Goal: Task Accomplishment & Management: Use online tool/utility

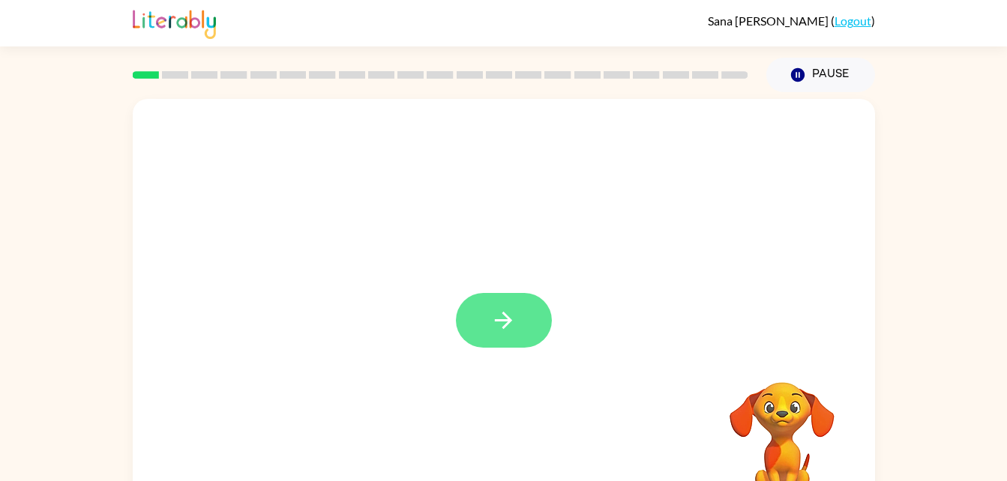
click at [503, 340] on button "button" at bounding box center [504, 320] width 96 height 55
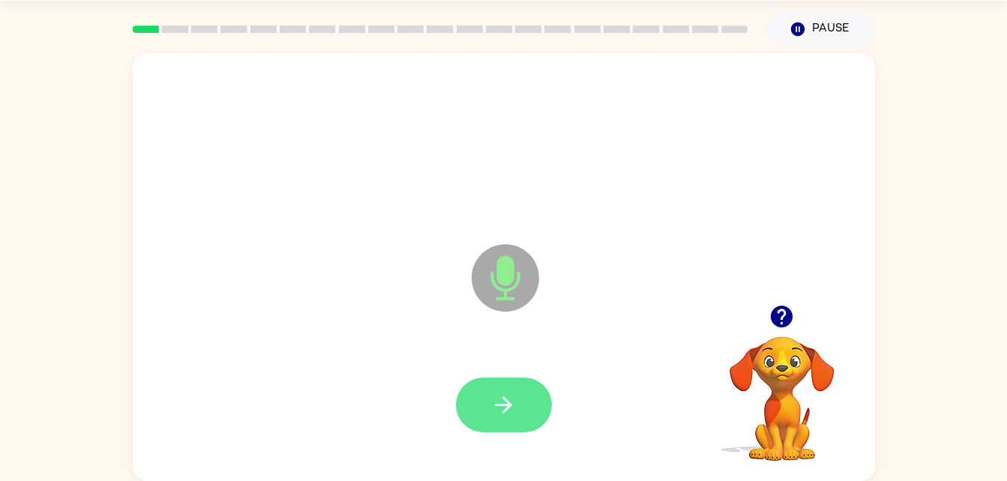
click at [526, 418] on button "button" at bounding box center [504, 405] width 96 height 55
click at [500, 398] on icon "button" at bounding box center [503, 405] width 26 height 26
click at [504, 405] on icon "button" at bounding box center [503, 404] width 17 height 17
click at [500, 430] on button "button" at bounding box center [504, 405] width 96 height 55
click at [496, 410] on icon "button" at bounding box center [503, 405] width 26 height 26
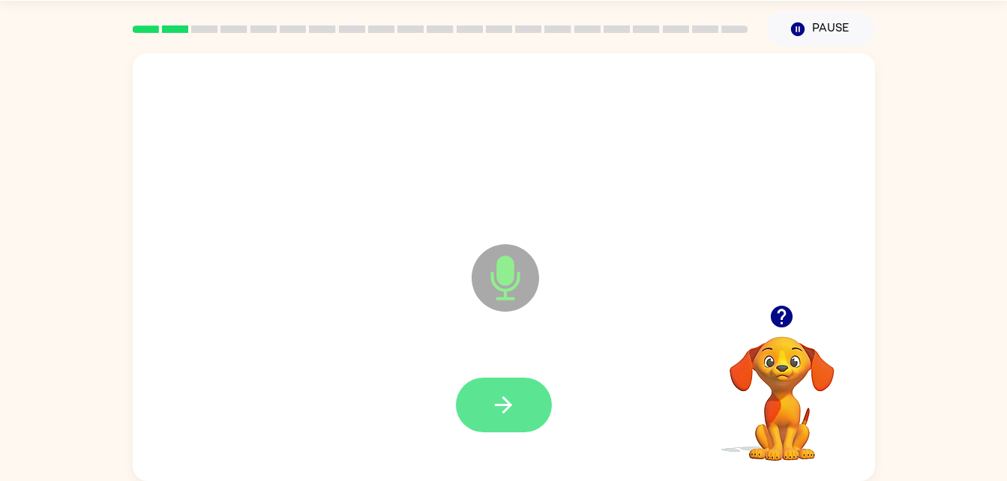
click at [514, 414] on icon "button" at bounding box center [503, 405] width 26 height 26
click at [508, 403] on icon "button" at bounding box center [503, 404] width 17 height 17
click at [509, 402] on icon "button" at bounding box center [503, 404] width 17 height 17
click at [517, 429] on button "button" at bounding box center [504, 405] width 96 height 55
click at [494, 427] on button "button" at bounding box center [504, 405] width 96 height 55
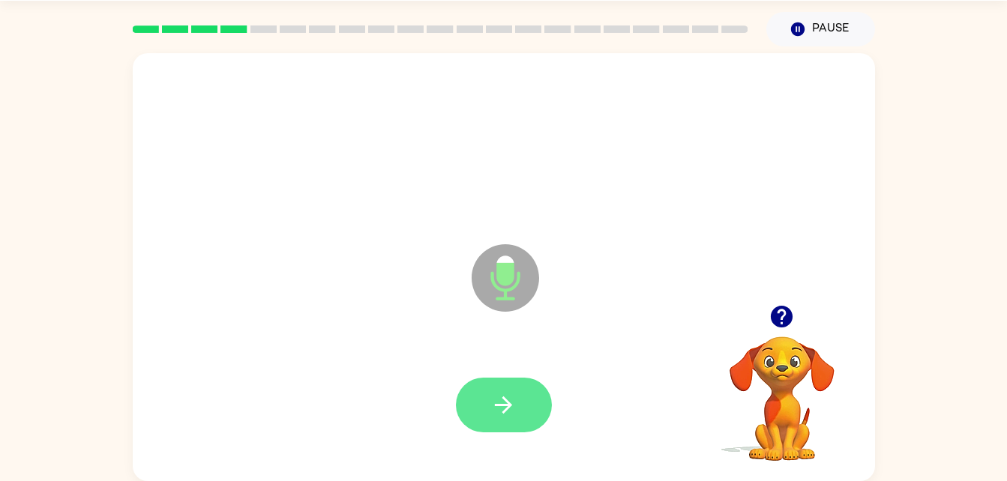
click at [511, 399] on icon "button" at bounding box center [503, 405] width 26 height 26
click at [515, 400] on icon "button" at bounding box center [503, 405] width 26 height 26
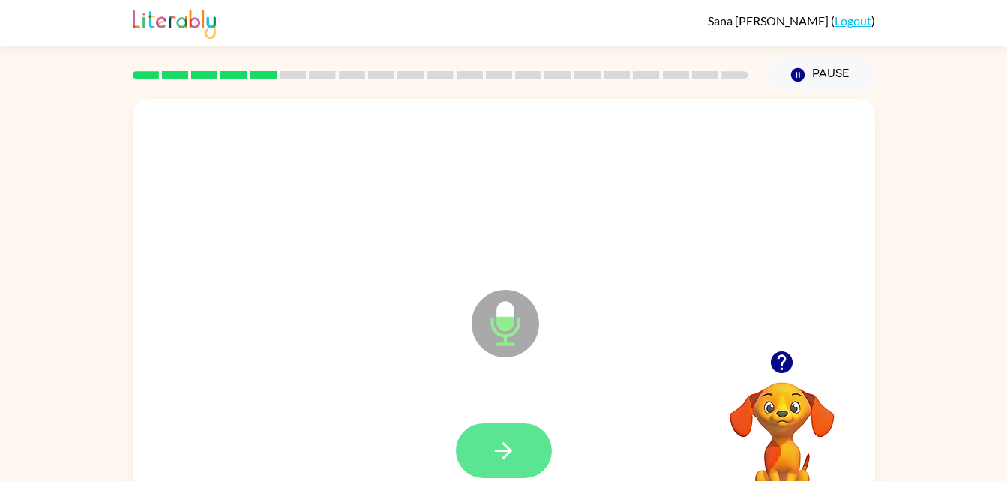
click at [511, 452] on icon "button" at bounding box center [503, 451] width 26 height 26
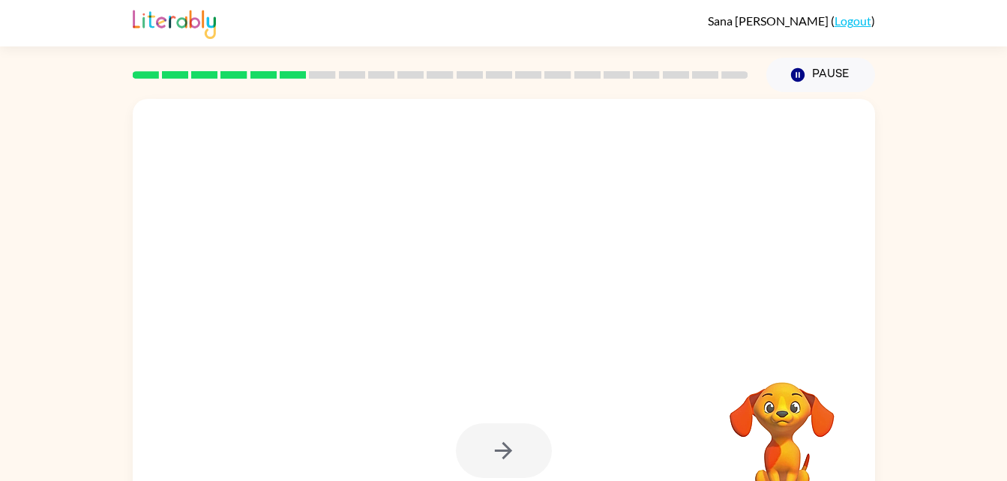
scroll to position [46, 0]
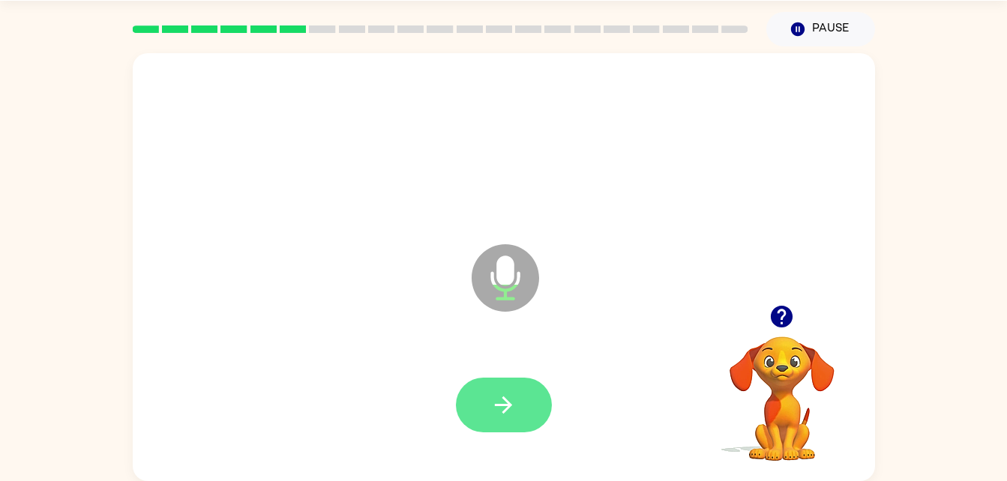
click at [498, 408] on icon "button" at bounding box center [503, 405] width 26 height 26
click at [513, 413] on icon "button" at bounding box center [503, 405] width 26 height 26
click at [507, 417] on icon "button" at bounding box center [503, 405] width 26 height 26
click at [525, 423] on button "button" at bounding box center [504, 405] width 96 height 55
click at [499, 414] on icon "button" at bounding box center [503, 405] width 26 height 26
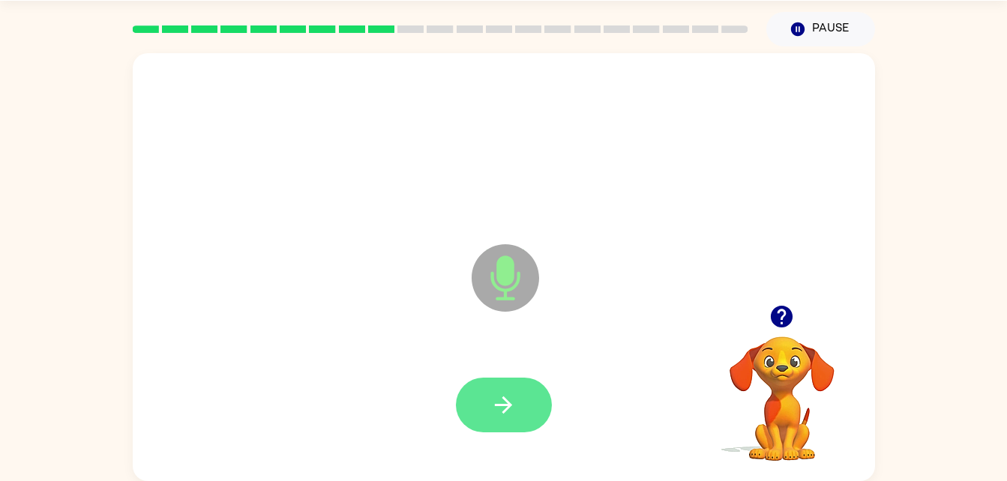
click at [499, 405] on icon "button" at bounding box center [503, 404] width 17 height 17
click at [519, 406] on button "button" at bounding box center [504, 405] width 96 height 55
click at [510, 408] on icon "button" at bounding box center [503, 405] width 26 height 26
click at [476, 408] on button "button" at bounding box center [504, 405] width 96 height 55
click at [517, 423] on button "button" at bounding box center [504, 405] width 96 height 55
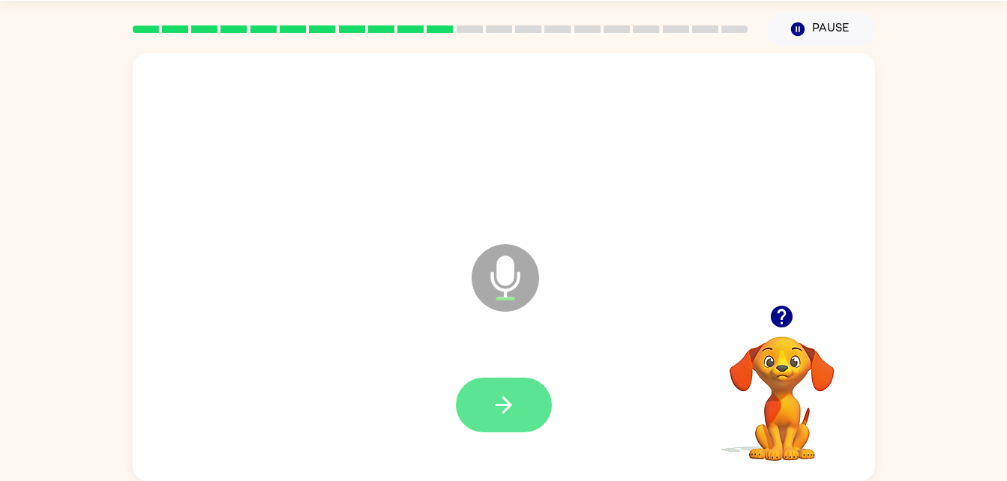
click at [495, 429] on button "button" at bounding box center [504, 405] width 96 height 55
click at [499, 406] on icon "button" at bounding box center [503, 405] width 26 height 26
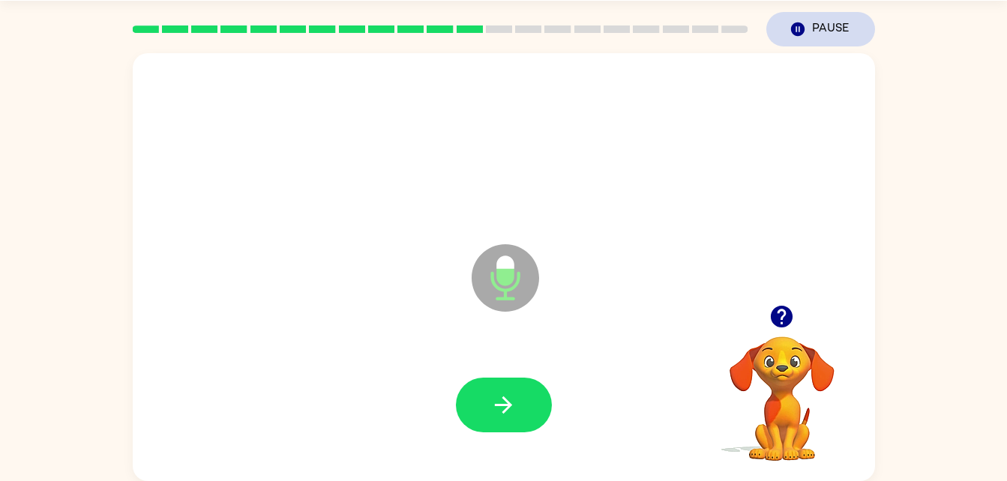
click at [834, 32] on button "Pause Pause" at bounding box center [820, 29] width 109 height 34
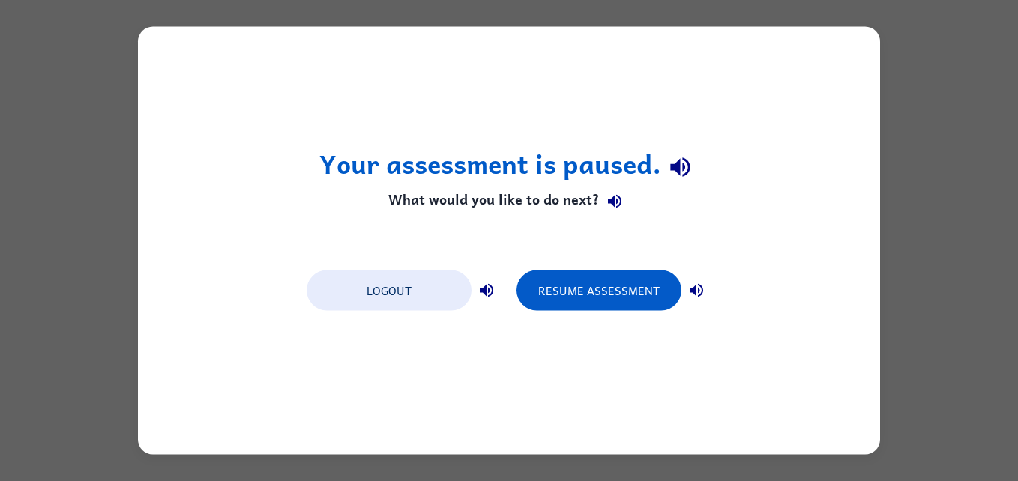
click at [917, 169] on div "Your assessment is paused. What would you like to do next? Logout Resume Assess…" at bounding box center [509, 240] width 1018 height 481
click at [965, 156] on div "Your assessment is paused. What would you like to do next? Logout Resume Assess…" at bounding box center [509, 240] width 1018 height 481
click at [938, 161] on div "Your assessment is paused. What would you like to do next? Logout Resume Assess…" at bounding box center [509, 240] width 1018 height 481
click at [950, 245] on div "Your assessment is paused. What would you like to do next? Logout Resume Assess…" at bounding box center [509, 240] width 1018 height 481
click at [592, 310] on button "Resume Assessment" at bounding box center [598, 291] width 165 height 40
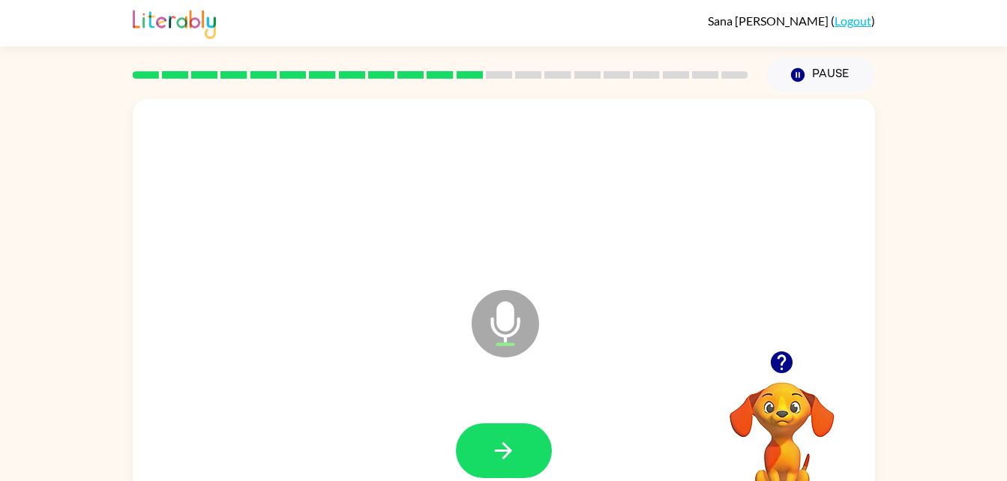
scroll to position [46, 0]
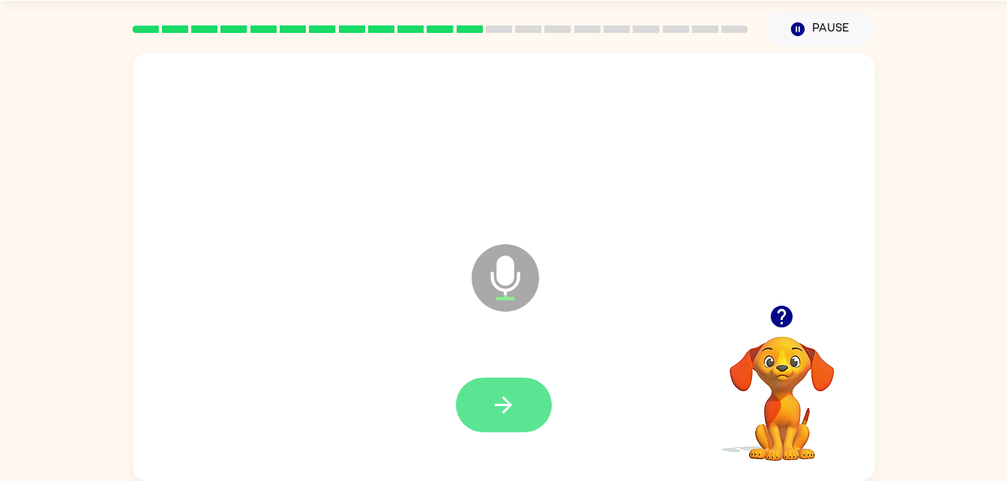
click at [496, 414] on icon "button" at bounding box center [503, 405] width 26 height 26
click at [530, 388] on button "button" at bounding box center [504, 405] width 96 height 55
click at [496, 395] on icon "button" at bounding box center [503, 405] width 26 height 26
click at [499, 416] on icon "button" at bounding box center [503, 405] width 26 height 26
click at [530, 410] on button "button" at bounding box center [504, 405] width 96 height 55
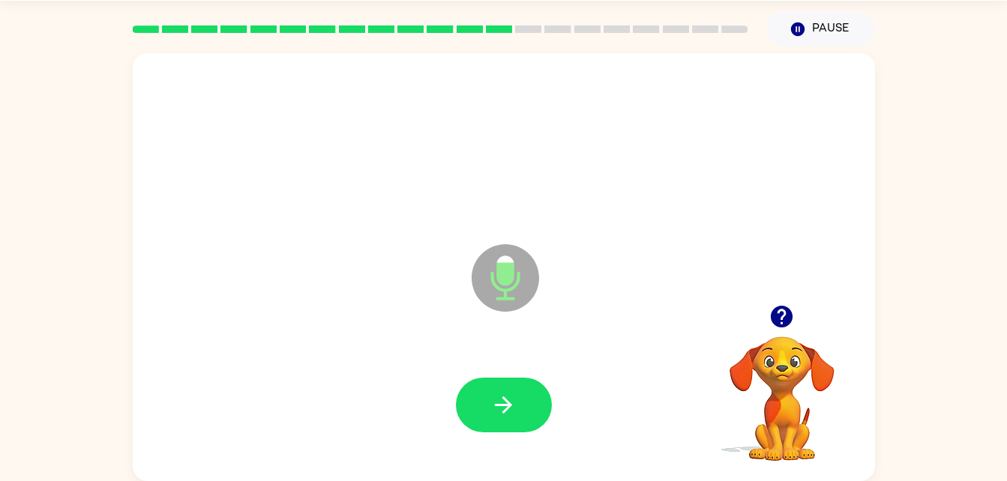
click at [514, 444] on div at bounding box center [504, 405] width 712 height 123
click at [519, 404] on button "button" at bounding box center [504, 405] width 96 height 55
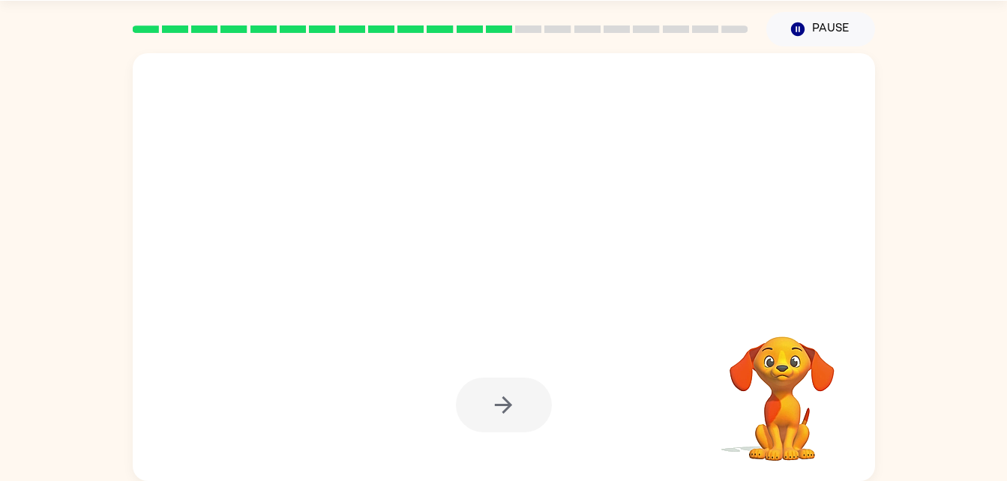
click at [506, 408] on div at bounding box center [504, 405] width 96 height 55
click at [826, 26] on button "Pause Pause" at bounding box center [820, 29] width 109 height 34
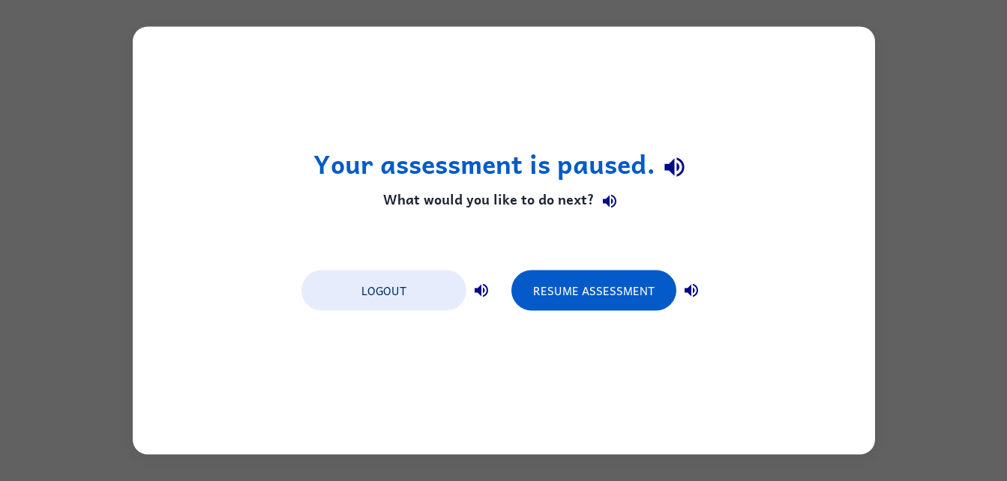
scroll to position [0, 0]
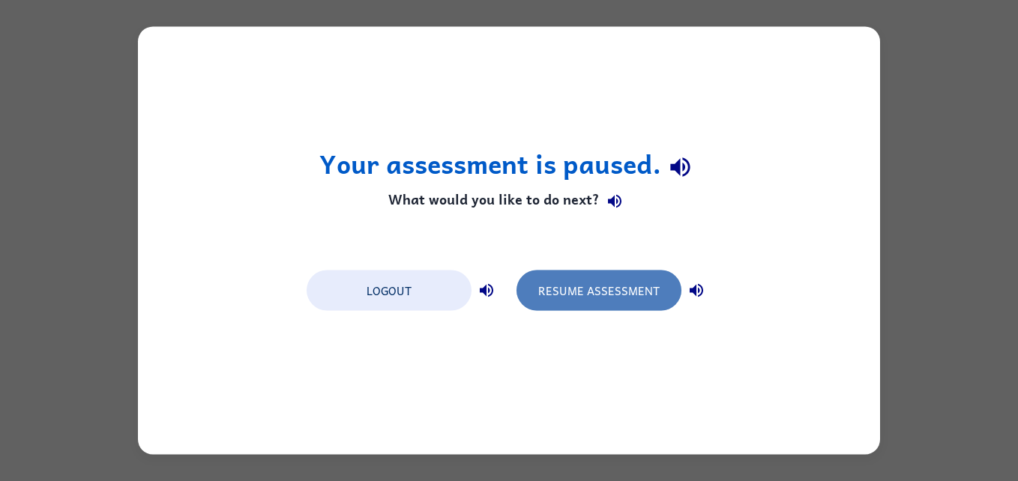
click at [617, 299] on button "Resume Assessment" at bounding box center [598, 291] width 165 height 40
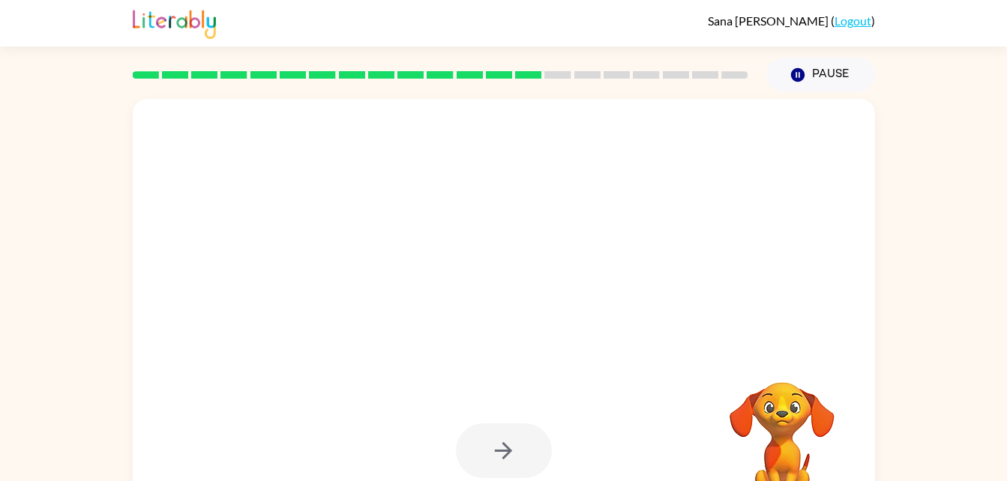
scroll to position [46, 0]
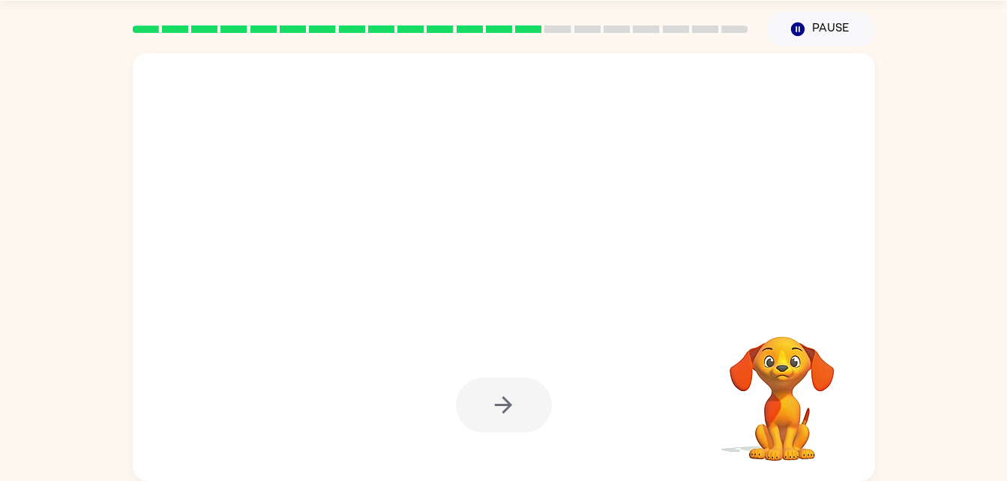
click at [508, 370] on div at bounding box center [504, 405] width 712 height 123
click at [527, 292] on div at bounding box center [504, 267] width 742 height 428
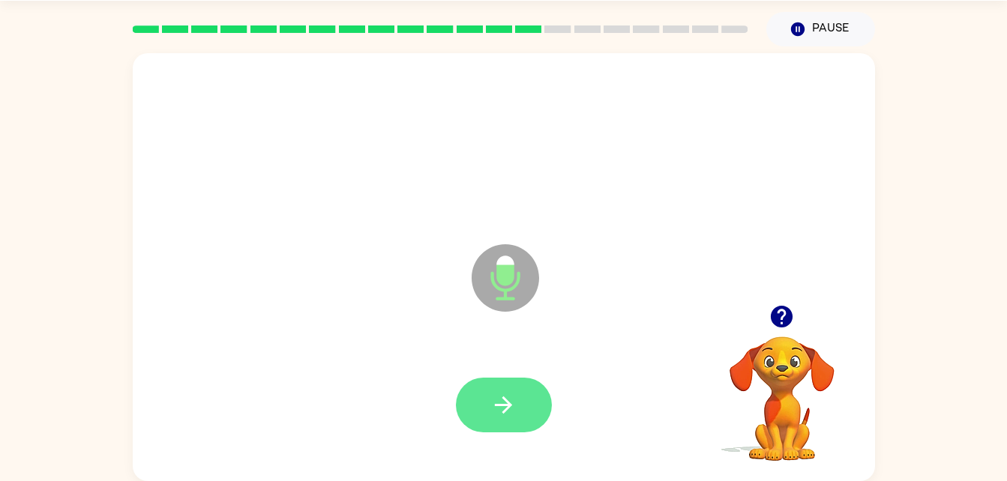
click at [496, 420] on button "button" at bounding box center [504, 405] width 96 height 55
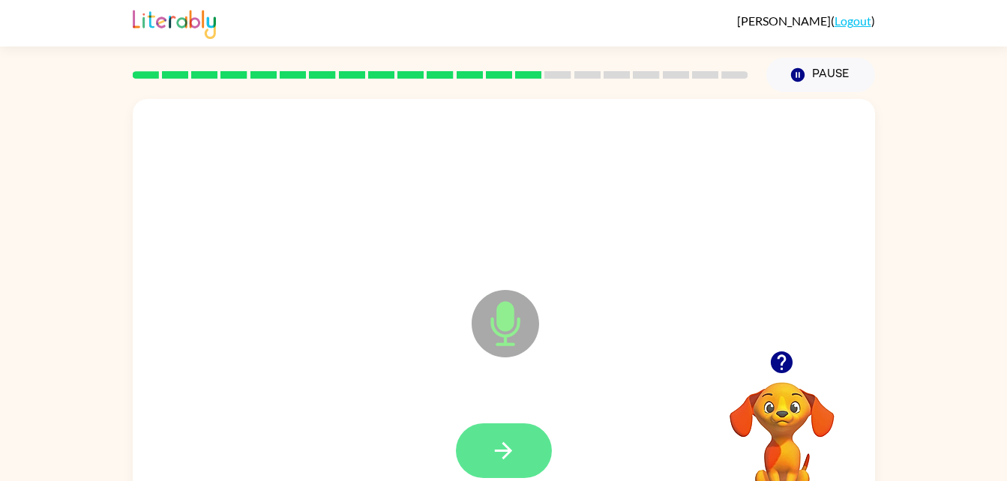
click at [501, 448] on icon "button" at bounding box center [503, 451] width 26 height 26
click at [509, 447] on icon "button" at bounding box center [503, 451] width 26 height 26
click at [496, 455] on icon "button" at bounding box center [503, 451] width 26 height 26
click at [507, 438] on icon "button" at bounding box center [503, 451] width 26 height 26
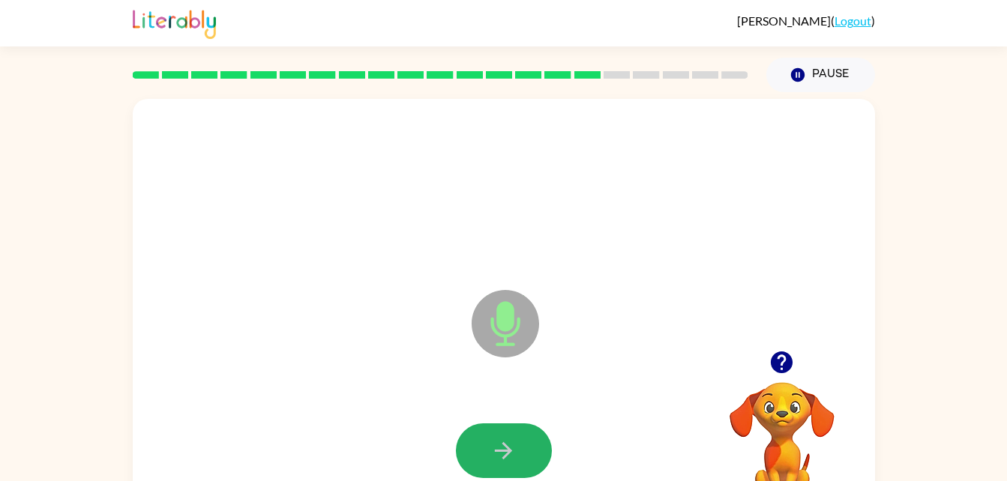
click at [507, 438] on icon "button" at bounding box center [503, 451] width 26 height 26
click at [506, 450] on icon "button" at bounding box center [503, 450] width 17 height 17
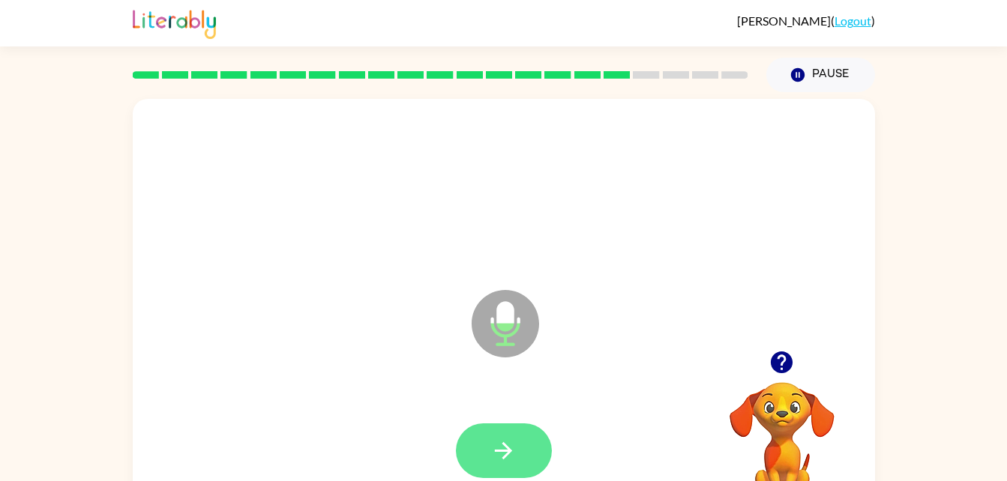
click at [515, 453] on icon "button" at bounding box center [503, 451] width 26 height 26
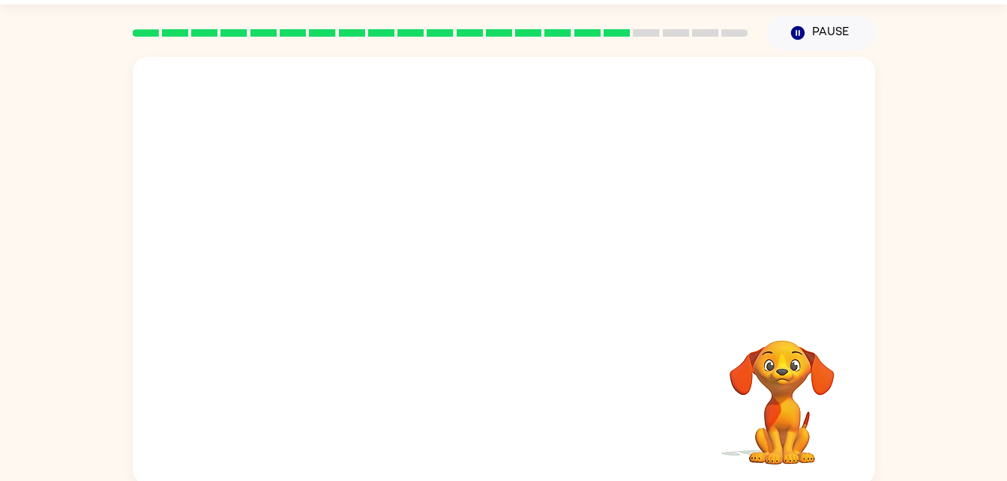
scroll to position [46, 0]
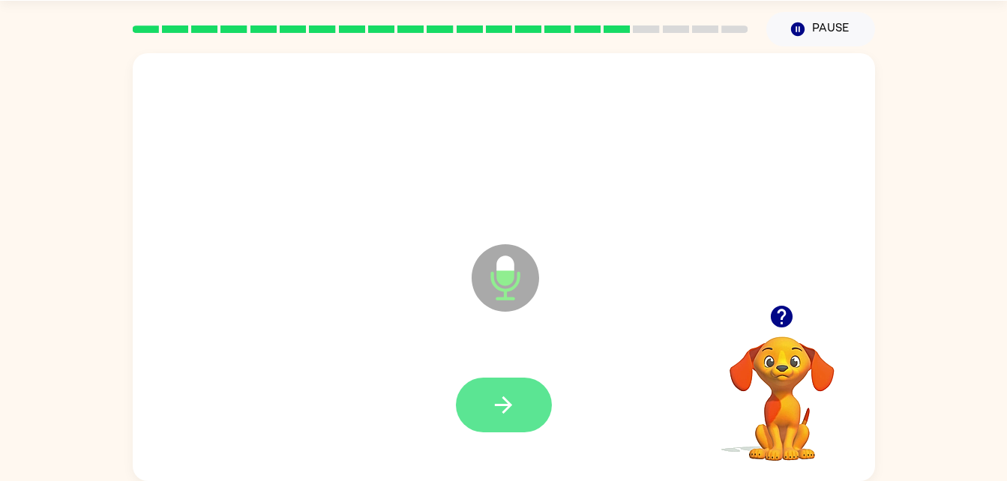
click at [508, 411] on icon "button" at bounding box center [503, 405] width 26 height 26
drag, startPoint x: 508, startPoint y: 411, endPoint x: 399, endPoint y: 355, distance: 122.0
click at [399, 355] on div at bounding box center [504, 405] width 712 height 123
click at [494, 415] on icon "button" at bounding box center [503, 405] width 26 height 26
click at [497, 412] on icon "button" at bounding box center [503, 405] width 26 height 26
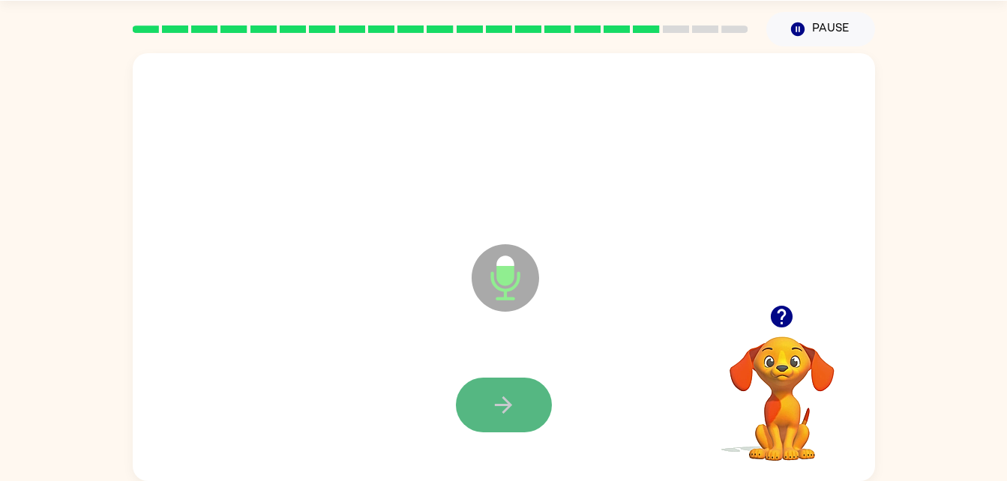
click at [502, 403] on icon "button" at bounding box center [503, 405] width 26 height 26
drag, startPoint x: 502, startPoint y: 403, endPoint x: 411, endPoint y: 360, distance: 101.2
click at [411, 360] on div at bounding box center [504, 405] width 712 height 123
click at [513, 392] on icon "button" at bounding box center [503, 405] width 26 height 26
drag, startPoint x: 509, startPoint y: 392, endPoint x: 426, endPoint y: 383, distance: 83.7
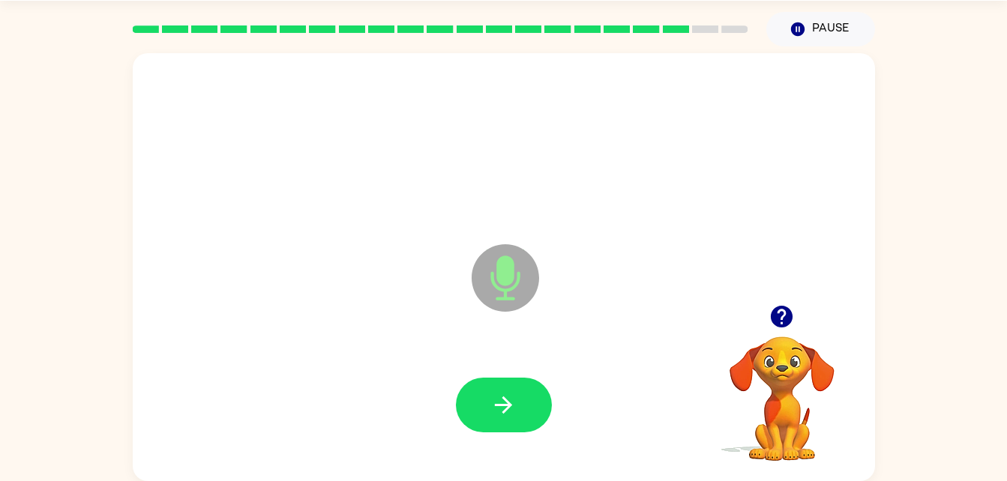
click at [426, 383] on div at bounding box center [504, 405] width 712 height 123
click at [519, 411] on button "button" at bounding box center [504, 405] width 96 height 55
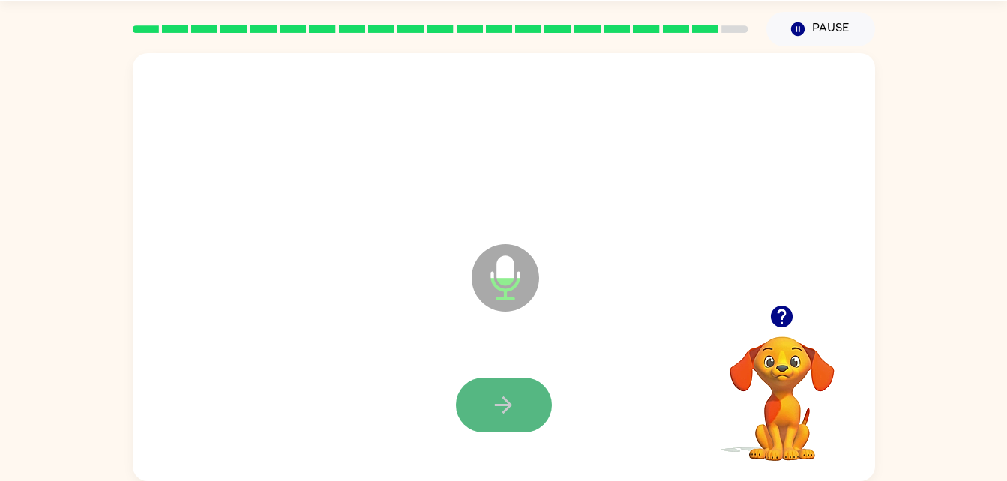
click at [507, 384] on button "button" at bounding box center [504, 405] width 96 height 55
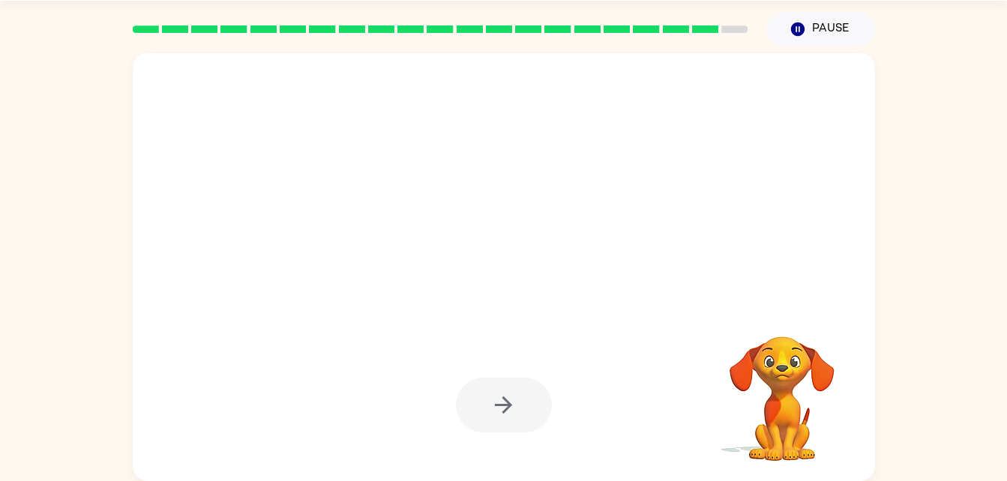
click at [515, 414] on div at bounding box center [504, 405] width 96 height 55
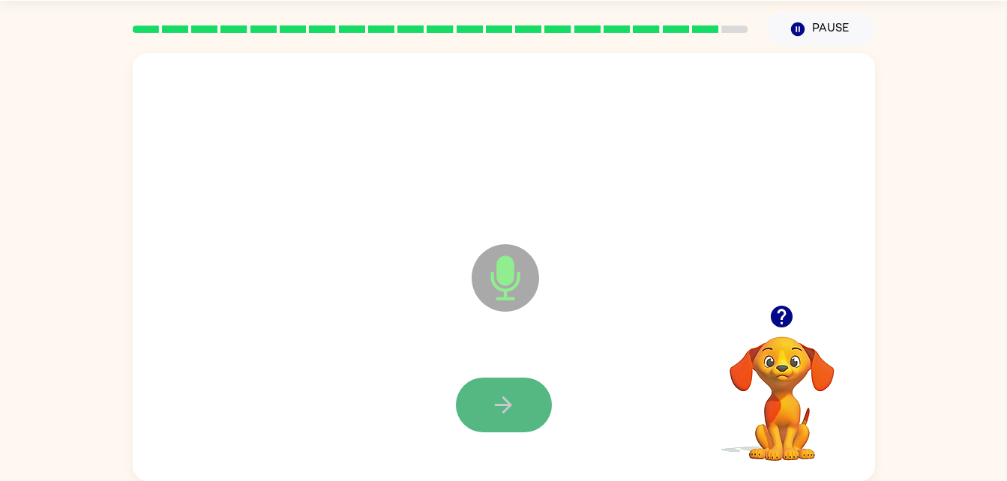
click at [515, 414] on icon "button" at bounding box center [503, 405] width 26 height 26
click at [515, 414] on div at bounding box center [504, 405] width 96 height 55
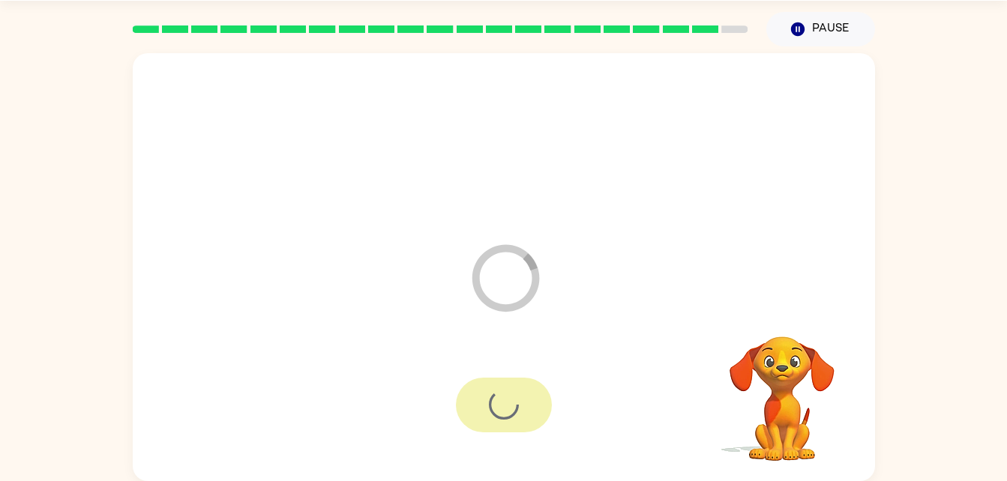
click at [515, 414] on div at bounding box center [504, 405] width 96 height 55
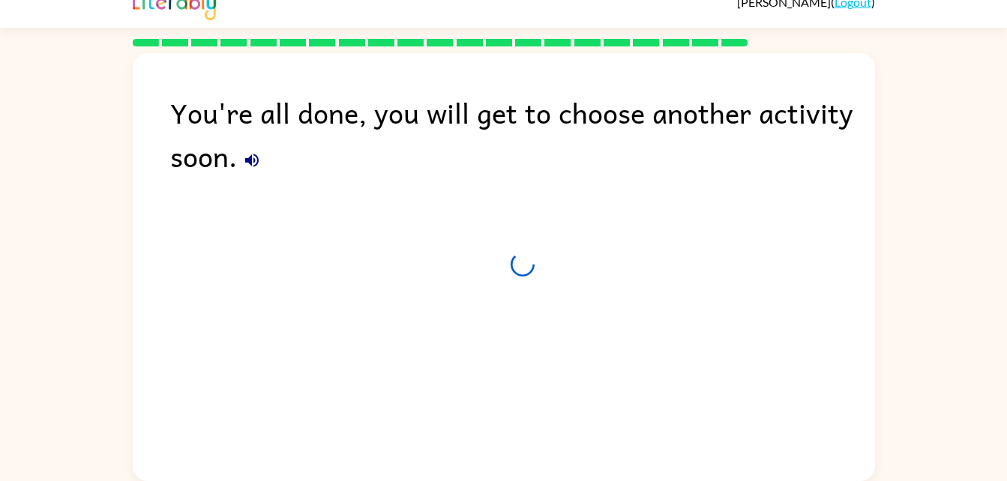
scroll to position [19, 0]
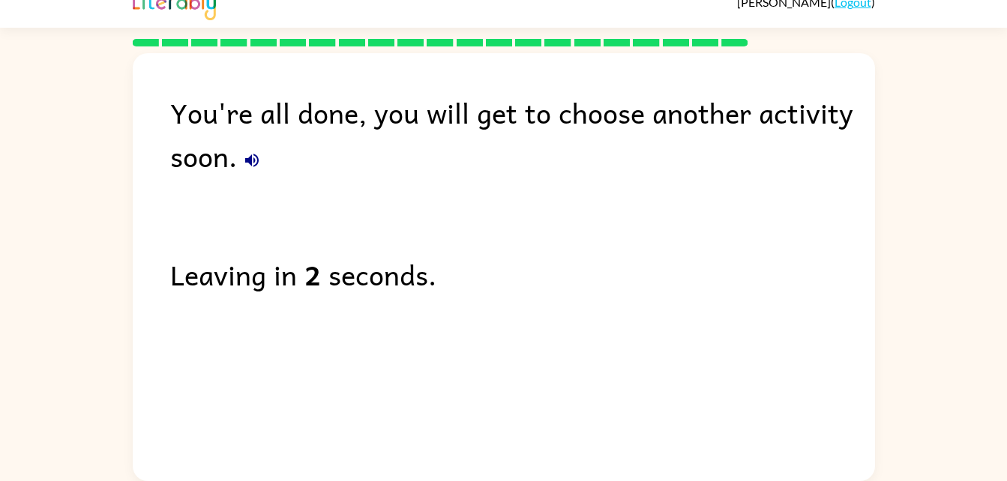
click at [253, 152] on icon "button" at bounding box center [252, 160] width 18 height 18
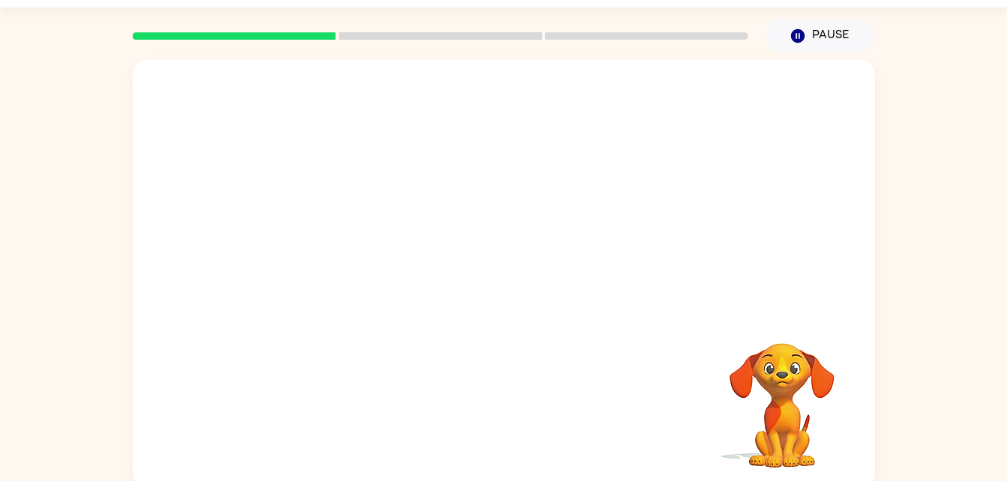
scroll to position [46, 0]
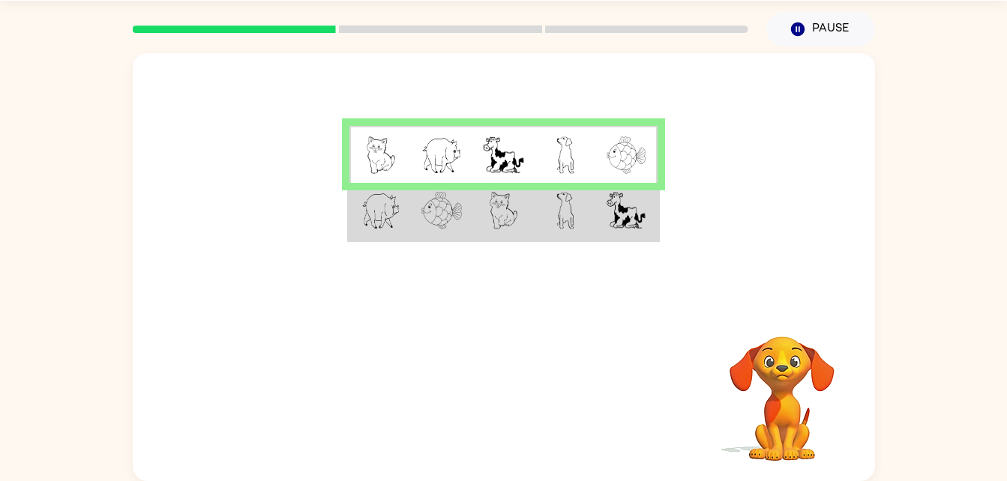
click at [550, 217] on td at bounding box center [564, 212] width 61 height 58
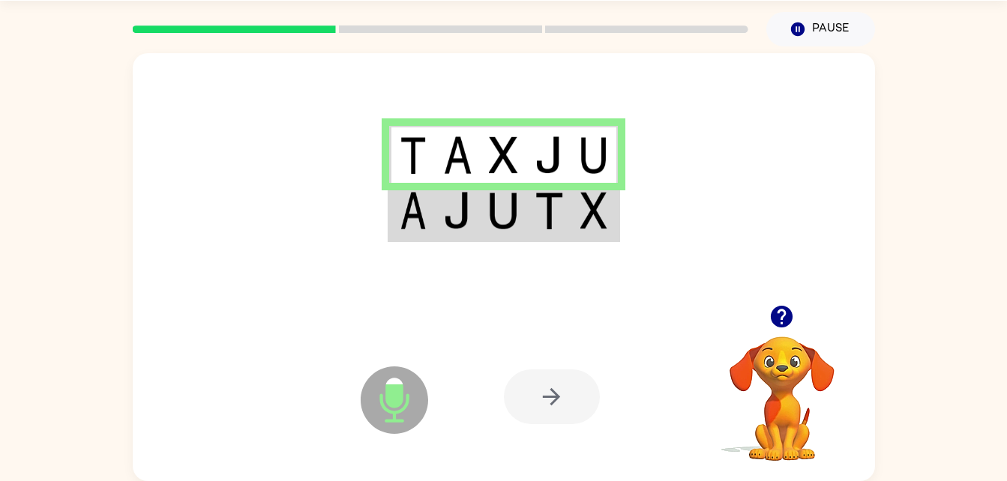
click at [573, 391] on div at bounding box center [552, 397] width 96 height 55
click at [501, 204] on img at bounding box center [503, 210] width 28 height 37
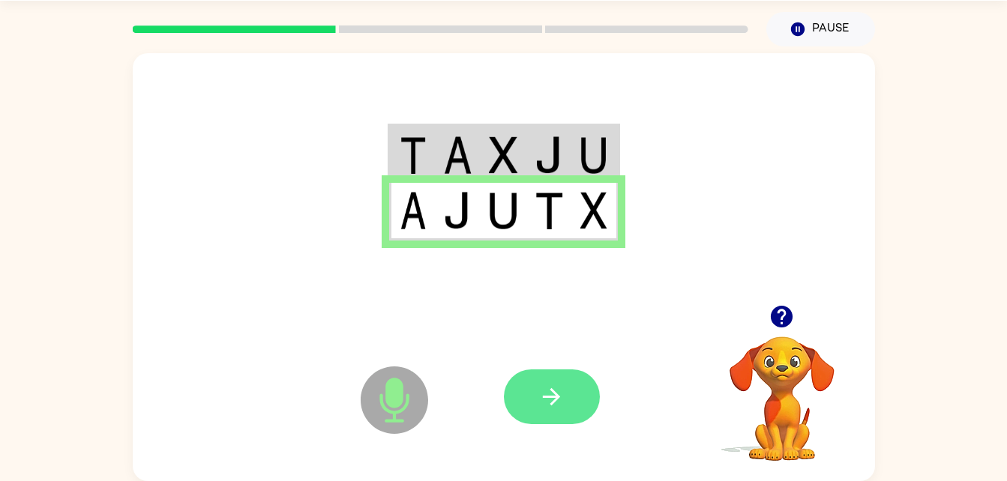
click at [563, 403] on icon "button" at bounding box center [551, 397] width 26 height 26
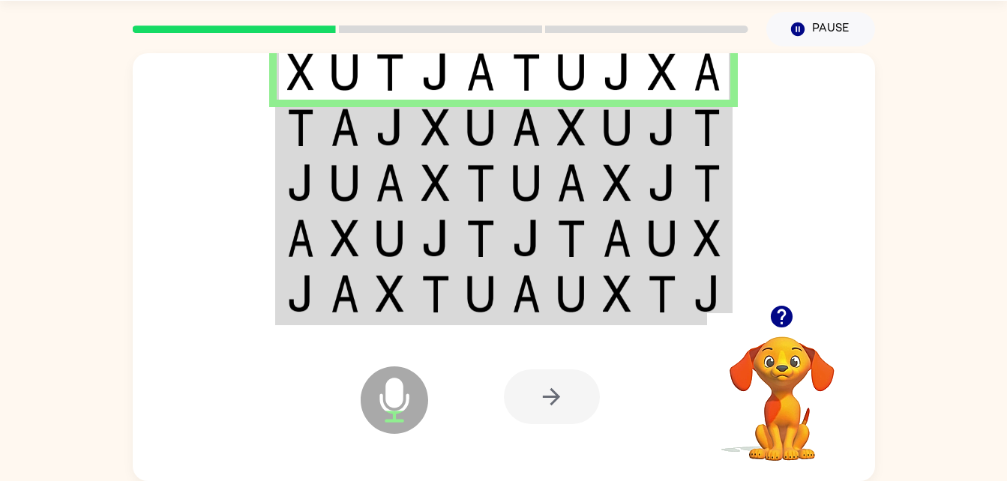
scroll to position [0, 0]
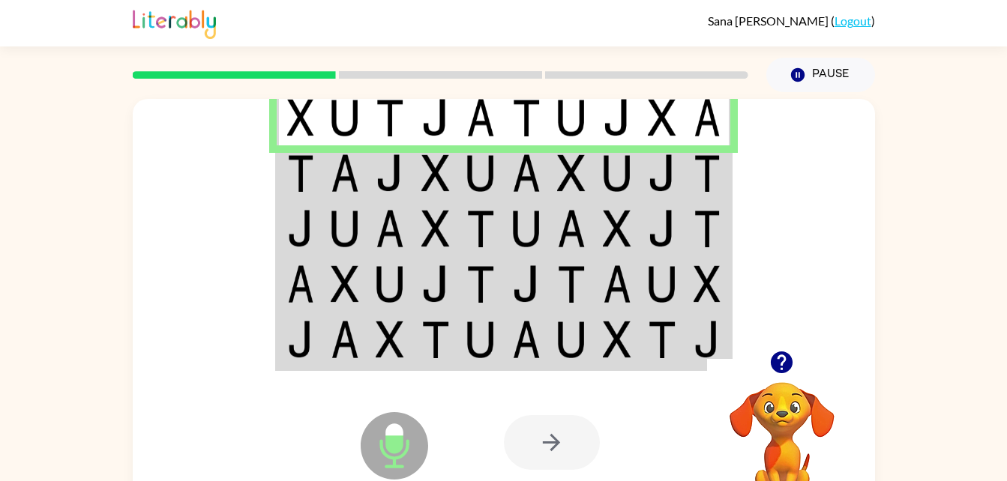
click at [546, 450] on div at bounding box center [552, 442] width 96 height 55
click at [411, 169] on td at bounding box center [390, 172] width 46 height 55
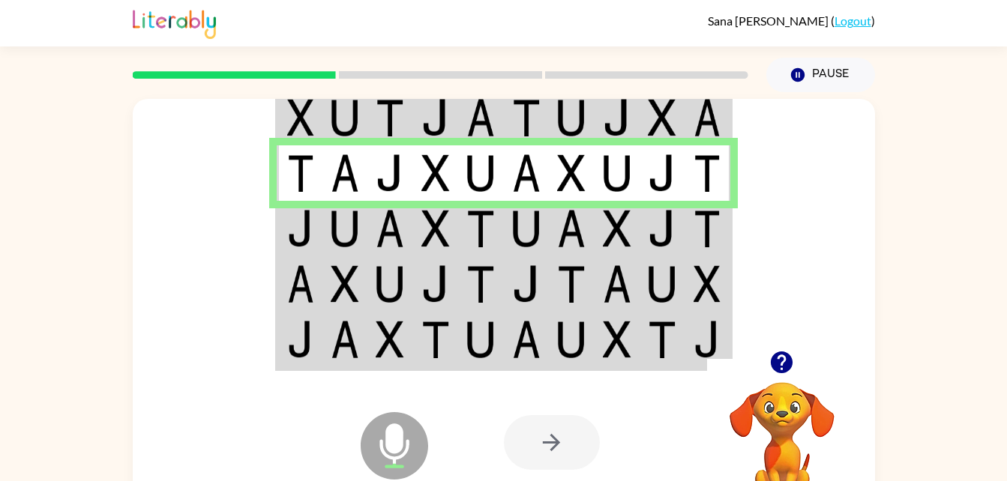
click at [398, 457] on icon "Microphone The Microphone is here when it is your turn to talk" at bounding box center [469, 464] width 225 height 112
click at [539, 221] on img at bounding box center [526, 228] width 28 height 37
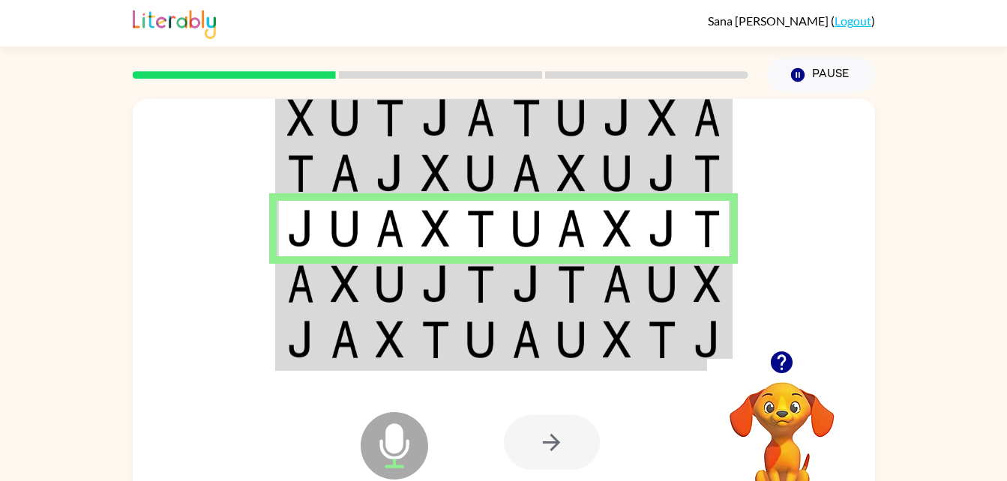
click at [426, 302] on img at bounding box center [435, 283] width 28 height 37
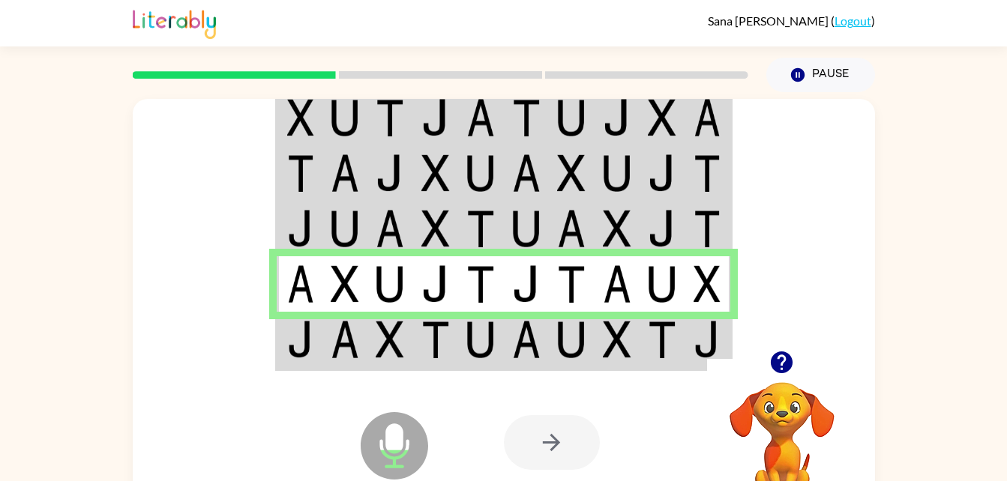
click at [519, 346] on img at bounding box center [526, 339] width 28 height 37
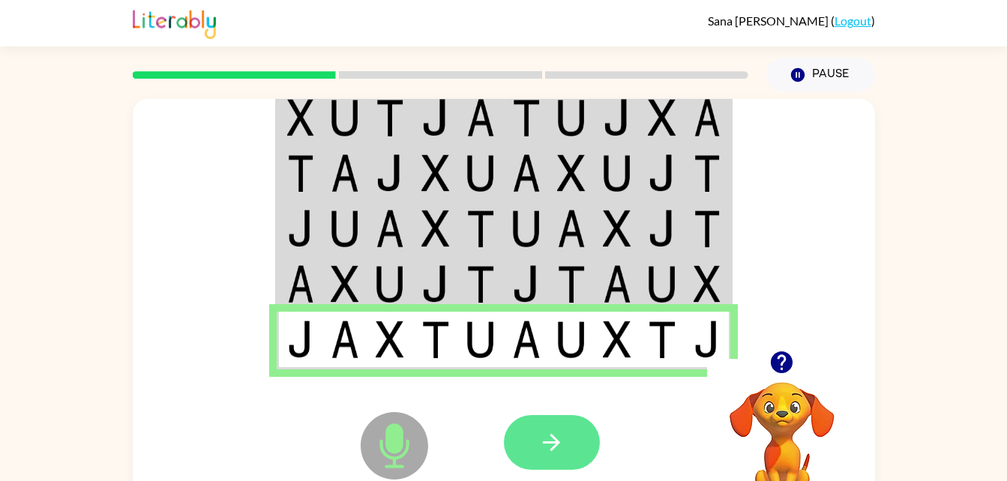
click at [557, 450] on icon "button" at bounding box center [551, 442] width 26 height 26
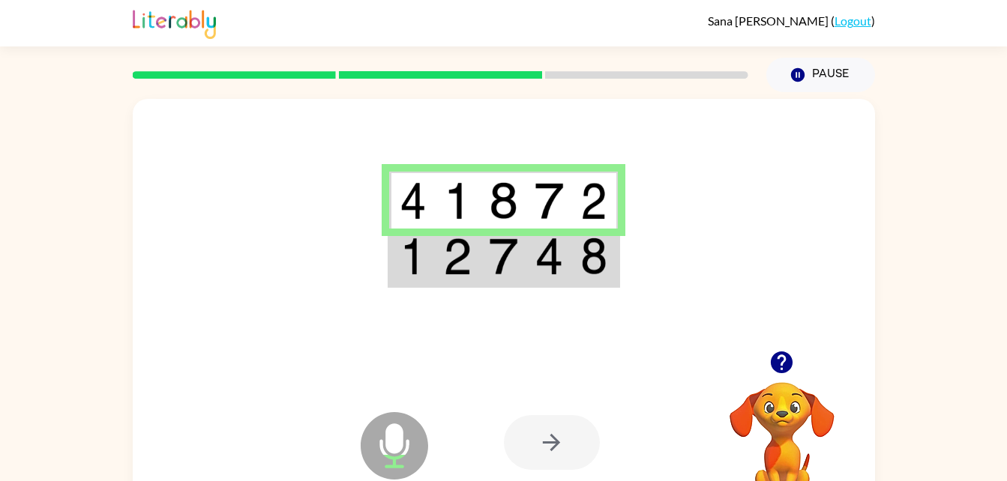
click at [557, 441] on div at bounding box center [552, 442] width 96 height 55
click at [436, 267] on td at bounding box center [458, 258] width 46 height 58
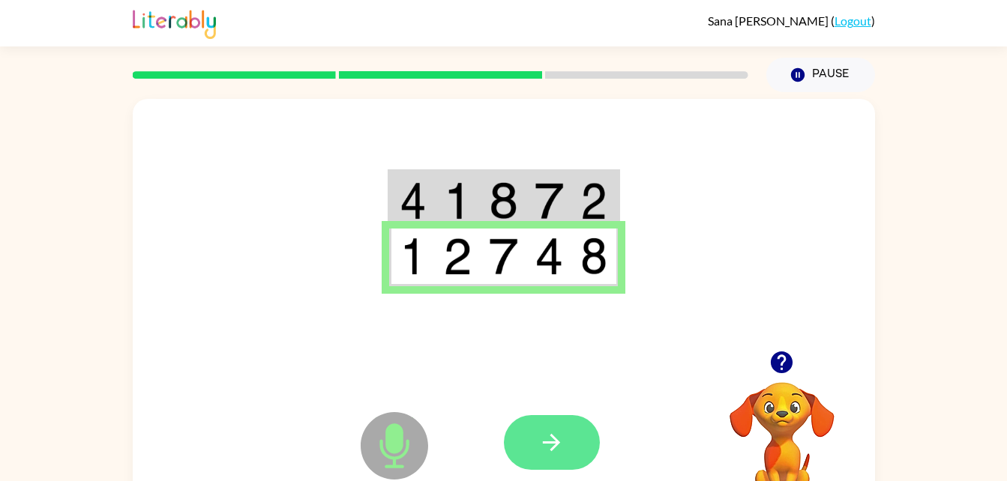
click at [554, 432] on icon "button" at bounding box center [551, 442] width 26 height 26
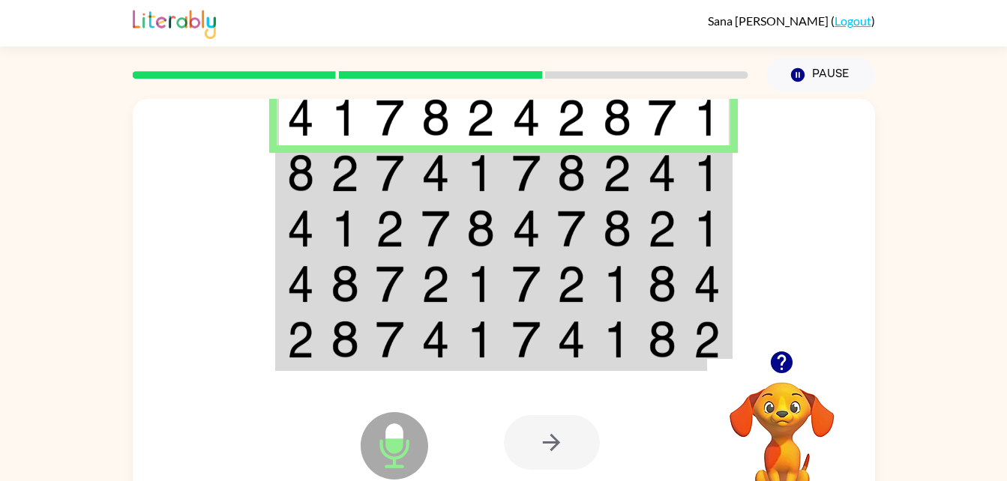
click at [374, 460] on icon at bounding box center [394, 445] width 67 height 67
click at [398, 167] on img at bounding box center [390, 172] width 28 height 37
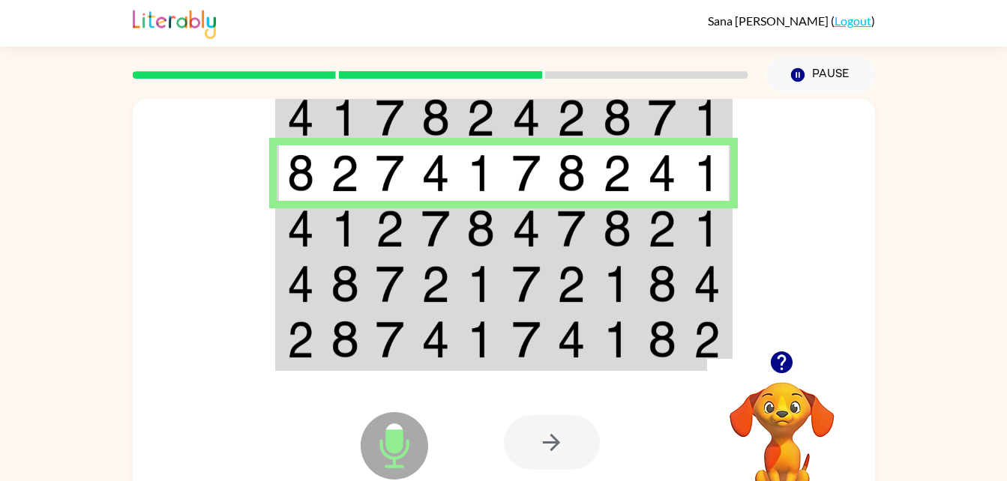
click at [381, 227] on img at bounding box center [390, 228] width 28 height 37
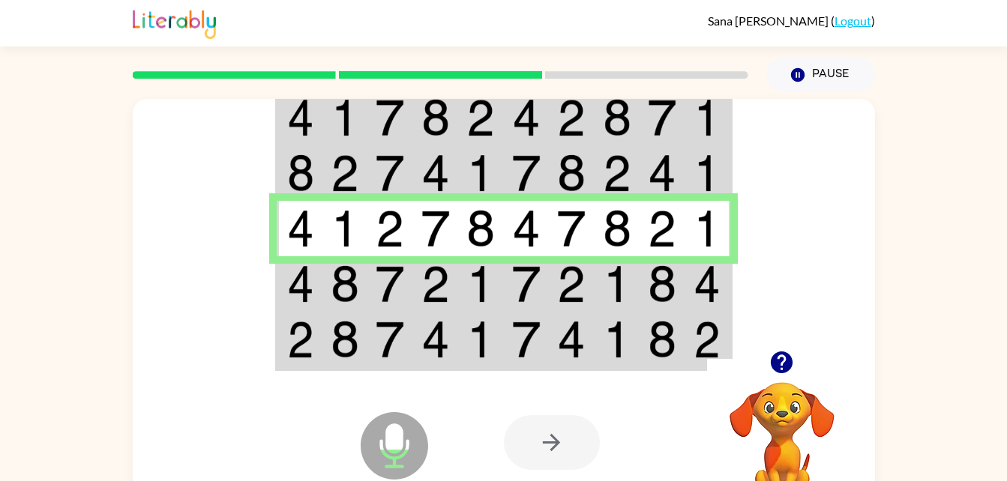
click at [482, 289] on img at bounding box center [480, 283] width 28 height 37
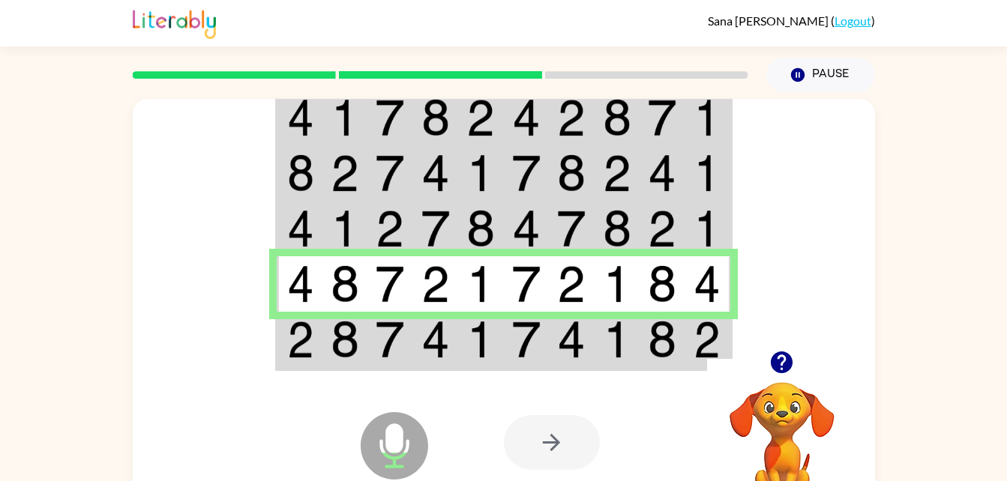
click at [468, 362] on div "Microphone The Microphone is here when it is your turn to talk Your browser mus…" at bounding box center [504, 442] width 742 height 169
click at [493, 349] on img at bounding box center [480, 339] width 28 height 37
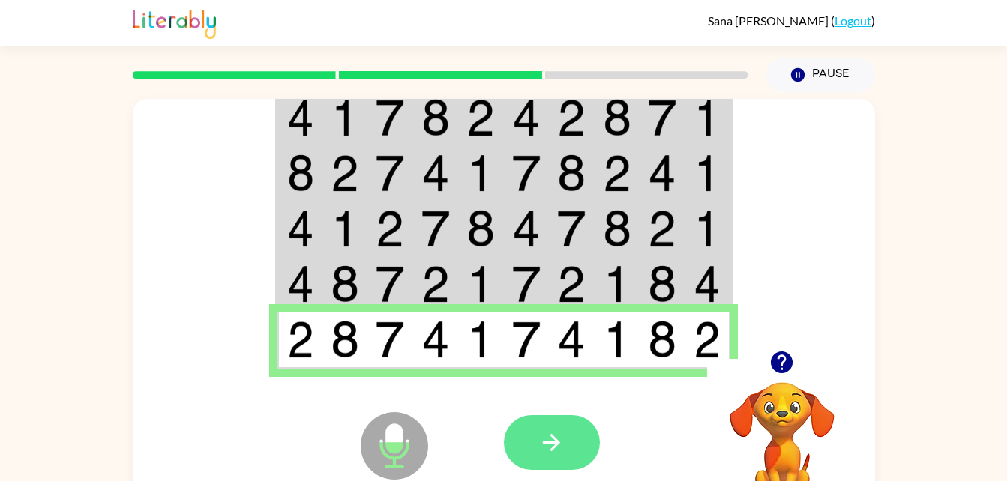
click at [544, 453] on icon "button" at bounding box center [551, 442] width 26 height 26
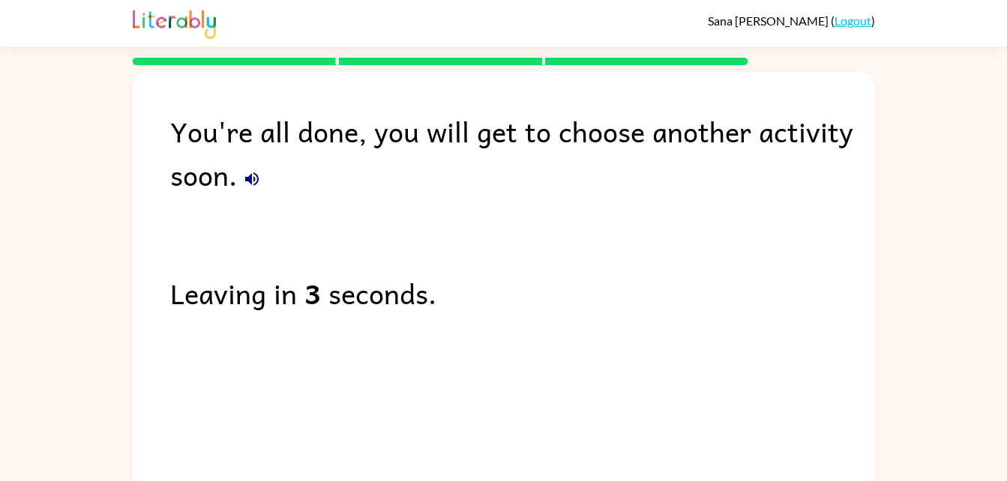
click at [259, 176] on icon "button" at bounding box center [252, 179] width 18 height 18
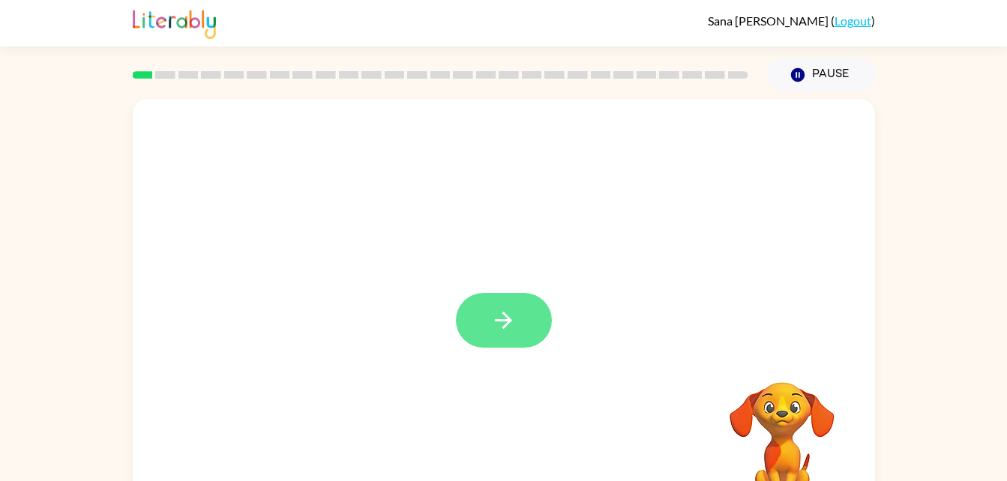
click at [544, 321] on button "button" at bounding box center [504, 320] width 96 height 55
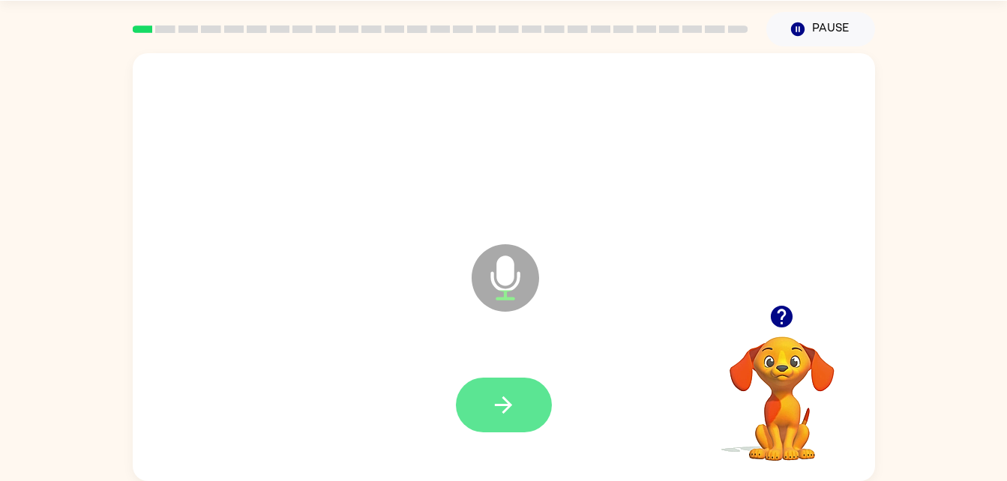
click at [484, 421] on button "button" at bounding box center [504, 405] width 96 height 55
click at [504, 396] on icon "button" at bounding box center [503, 405] width 26 height 26
click at [506, 400] on icon "button" at bounding box center [503, 404] width 17 height 17
click at [508, 396] on icon "button" at bounding box center [503, 405] width 26 height 26
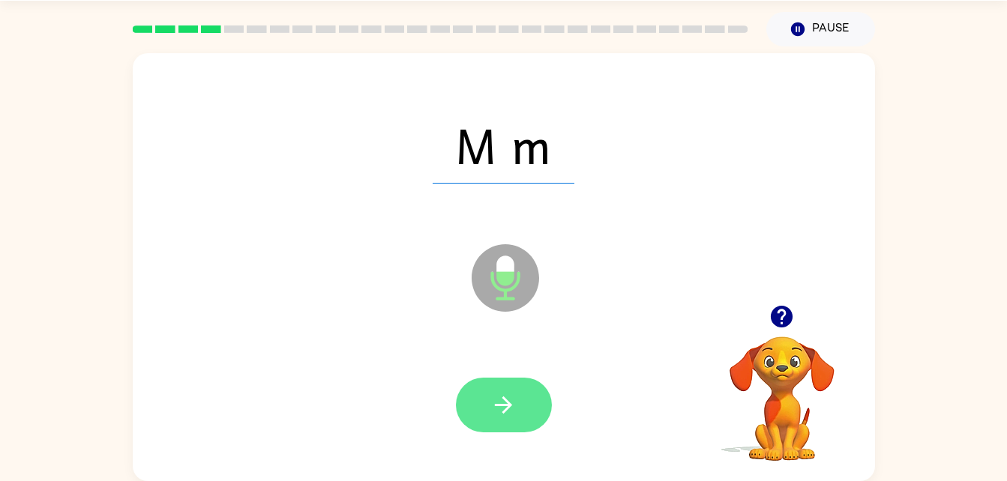
click at [503, 400] on icon "button" at bounding box center [503, 405] width 26 height 26
click at [508, 404] on icon "button" at bounding box center [503, 404] width 17 height 17
click at [513, 405] on icon "button" at bounding box center [503, 405] width 26 height 26
click at [501, 415] on icon "button" at bounding box center [503, 405] width 26 height 26
click at [511, 403] on icon "button" at bounding box center [503, 405] width 26 height 26
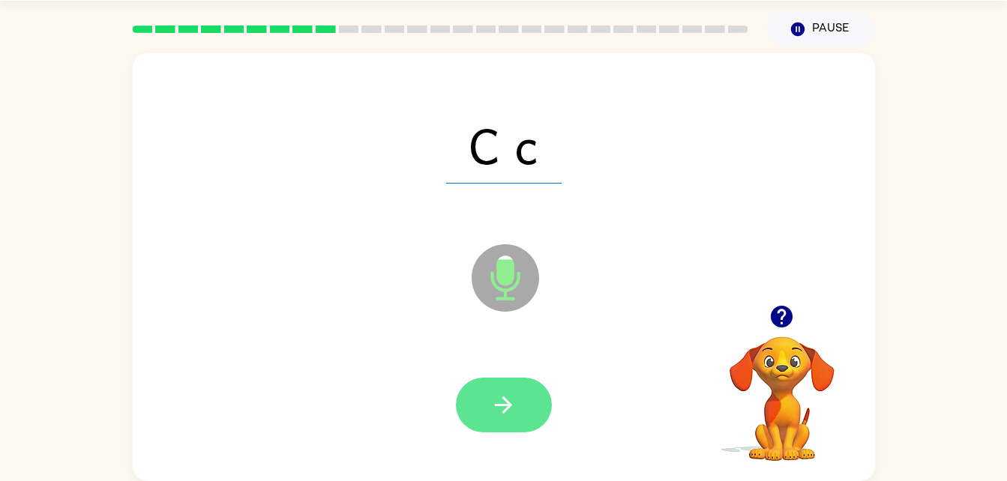
click at [499, 417] on icon "button" at bounding box center [503, 405] width 26 height 26
click at [510, 399] on icon "button" at bounding box center [503, 405] width 26 height 26
click at [511, 417] on icon "button" at bounding box center [503, 405] width 26 height 26
click at [501, 417] on icon "button" at bounding box center [503, 405] width 26 height 26
click at [502, 417] on icon "button" at bounding box center [503, 405] width 26 height 26
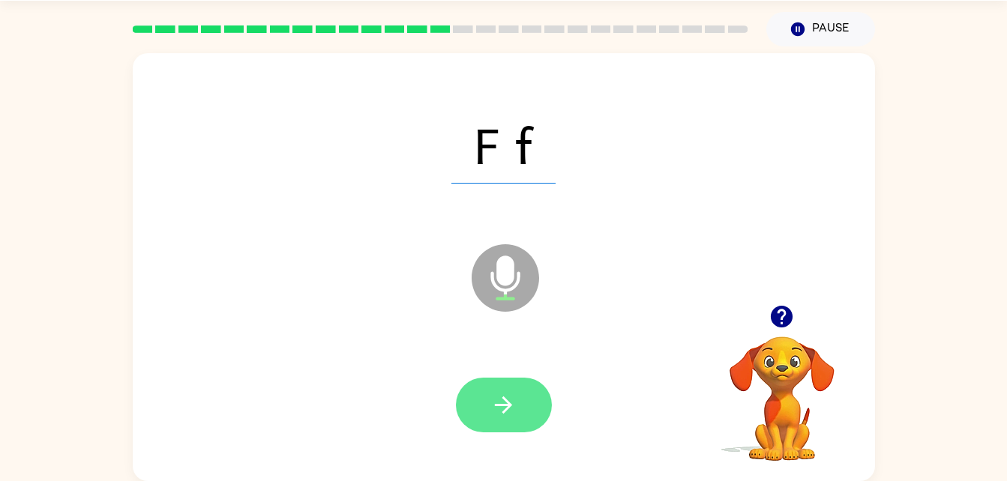
click at [495, 393] on icon "button" at bounding box center [503, 405] width 26 height 26
click at [495, 426] on button "button" at bounding box center [504, 405] width 96 height 55
click at [481, 400] on button "button" at bounding box center [504, 405] width 96 height 55
click at [511, 406] on icon "button" at bounding box center [503, 405] width 26 height 26
click at [504, 390] on button "button" at bounding box center [504, 405] width 96 height 55
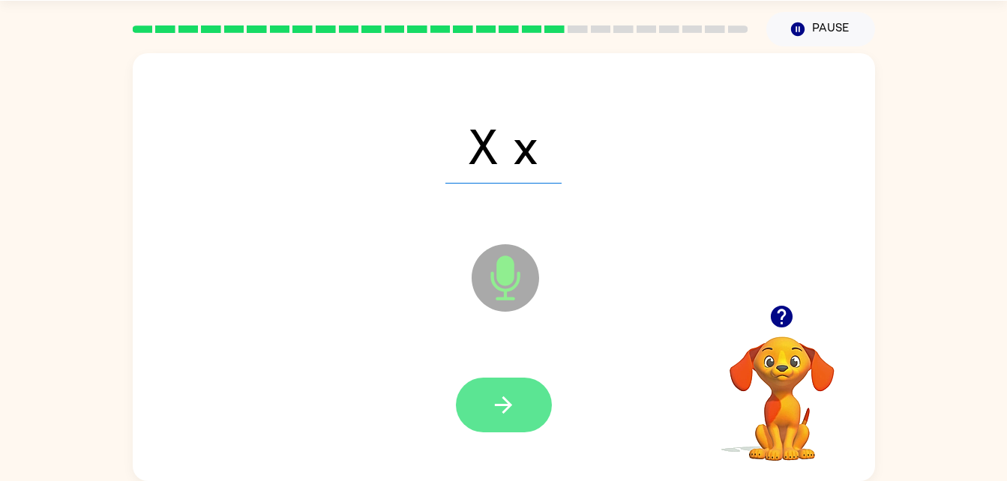
click at [504, 426] on button "button" at bounding box center [504, 405] width 96 height 55
click at [506, 398] on icon "button" at bounding box center [503, 405] width 26 height 26
click at [501, 411] on icon "button" at bounding box center [503, 405] width 26 height 26
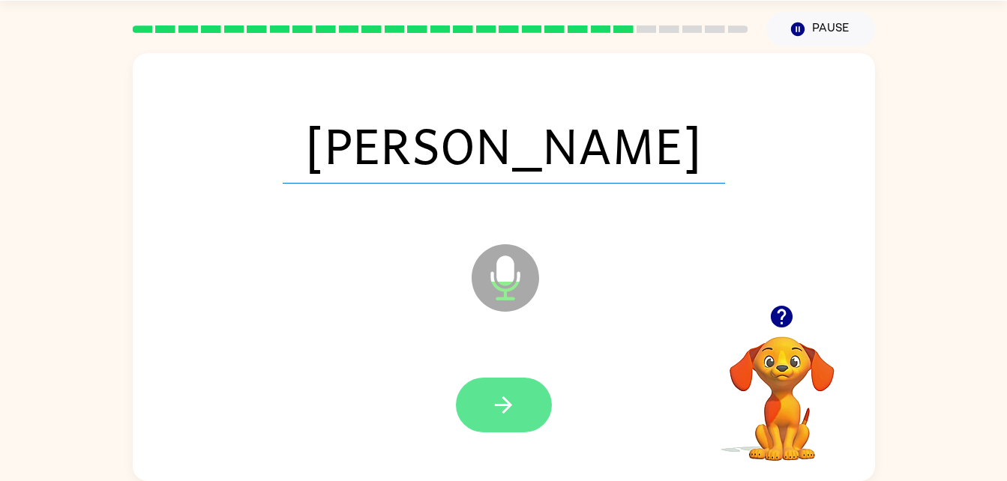
click at [516, 386] on button "button" at bounding box center [504, 405] width 96 height 55
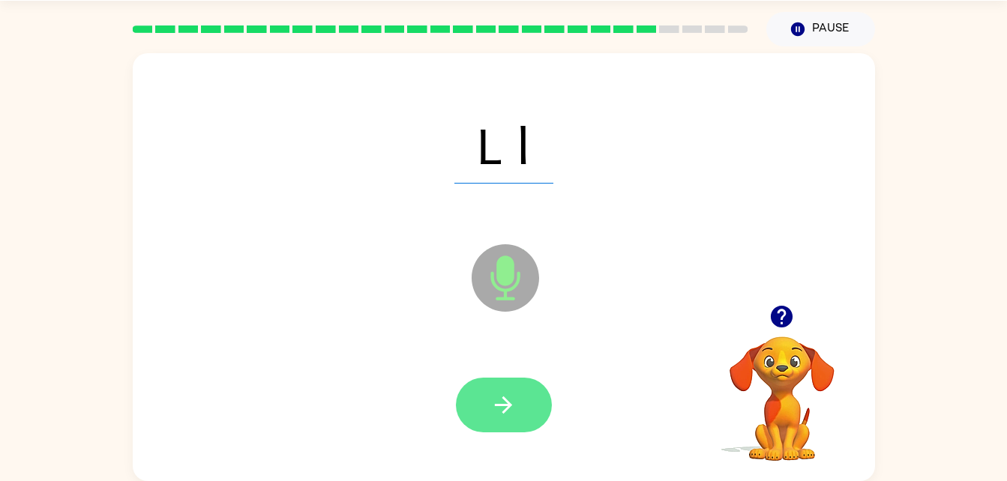
click at [499, 406] on icon "button" at bounding box center [503, 405] width 26 height 26
click at [507, 417] on icon "button" at bounding box center [503, 405] width 26 height 26
click at [513, 409] on icon "button" at bounding box center [503, 405] width 26 height 26
click at [514, 397] on icon "button" at bounding box center [503, 405] width 26 height 26
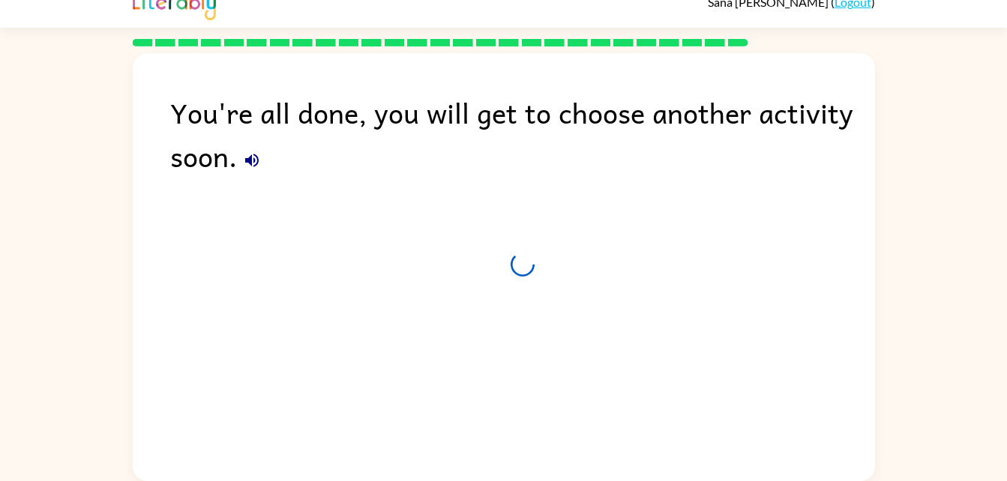
scroll to position [19, 0]
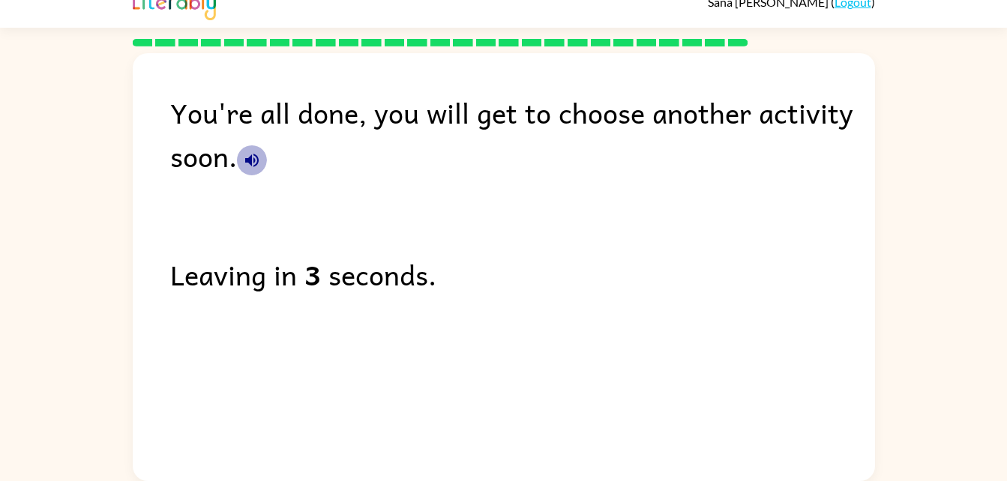
click at [248, 174] on button "button" at bounding box center [252, 160] width 30 height 30
